Goal: Task Accomplishment & Management: Manage account settings

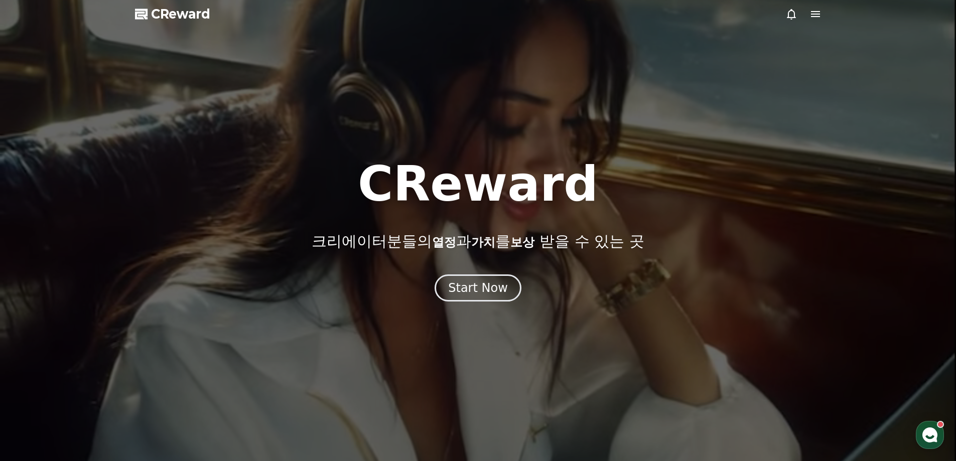
click at [810, 14] on icon at bounding box center [815, 14] width 12 height 12
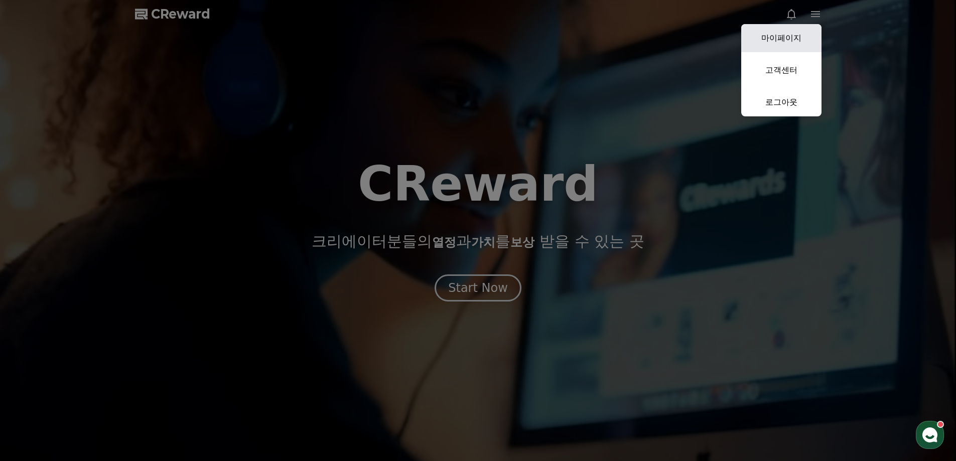
click at [785, 33] on link "마이페이지" at bounding box center [781, 38] width 80 height 28
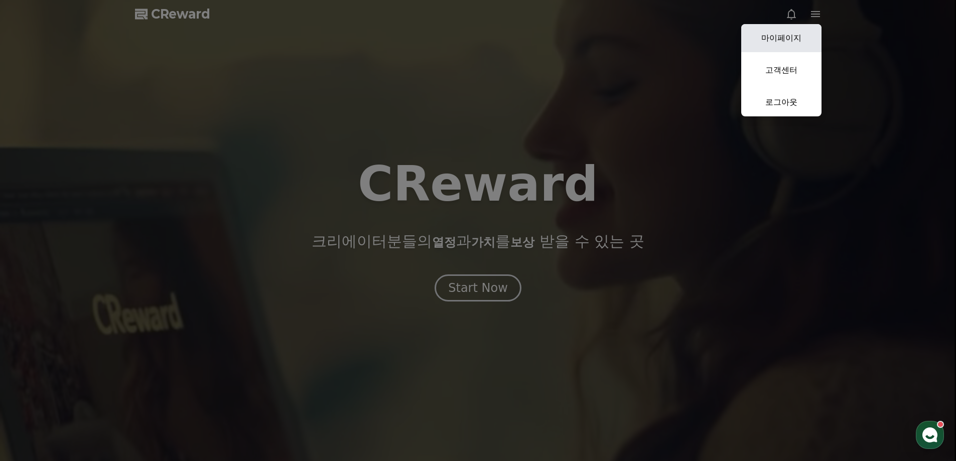
select select "**********"
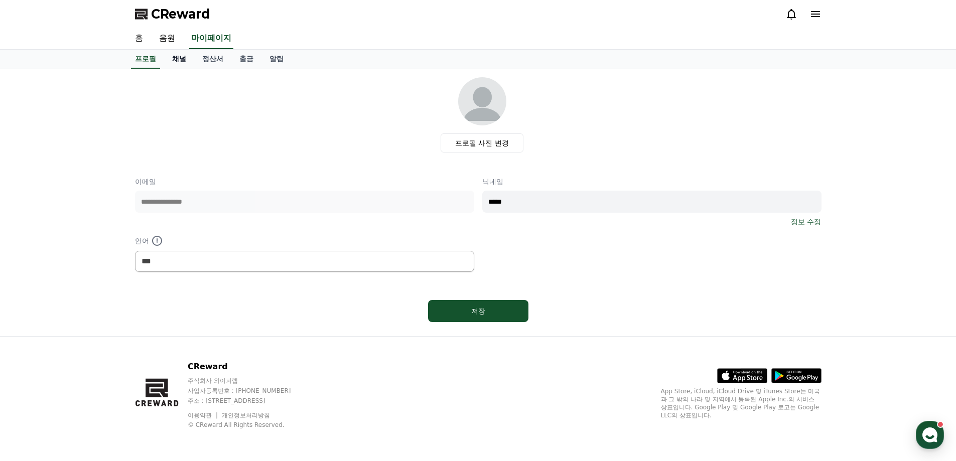
click at [178, 60] on link "채널" at bounding box center [179, 59] width 30 height 19
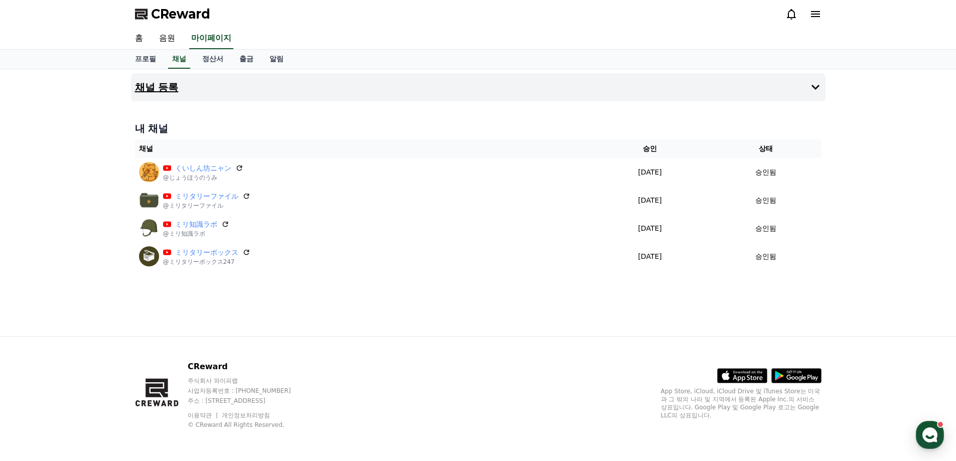
click at [580, 94] on button "채널 등록" at bounding box center [478, 87] width 695 height 28
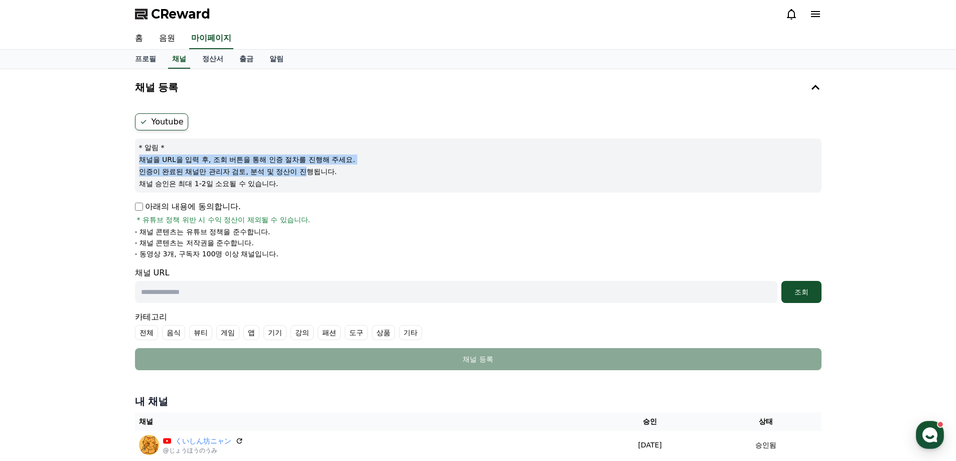
drag, startPoint x: 133, startPoint y: 160, endPoint x: 307, endPoint y: 169, distance: 173.3
click at [307, 169] on div "Youtube * 알림 * 채널을 URL을 입력 후, 조회 버튼을 통해 인증 절차를 진행해 주세요. 인증이 완료된 채널만 관리자 검토, 분석 …" at bounding box center [478, 241] width 695 height 265
click at [313, 183] on p "채널 승인은 최대 1-2일 소요될 수 있습니다." at bounding box center [478, 184] width 678 height 10
click at [316, 181] on p "채널 승인은 최대 1-2일 소요될 수 있습니다." at bounding box center [478, 184] width 678 height 10
